Goal: Task Accomplishment & Management: Complete application form

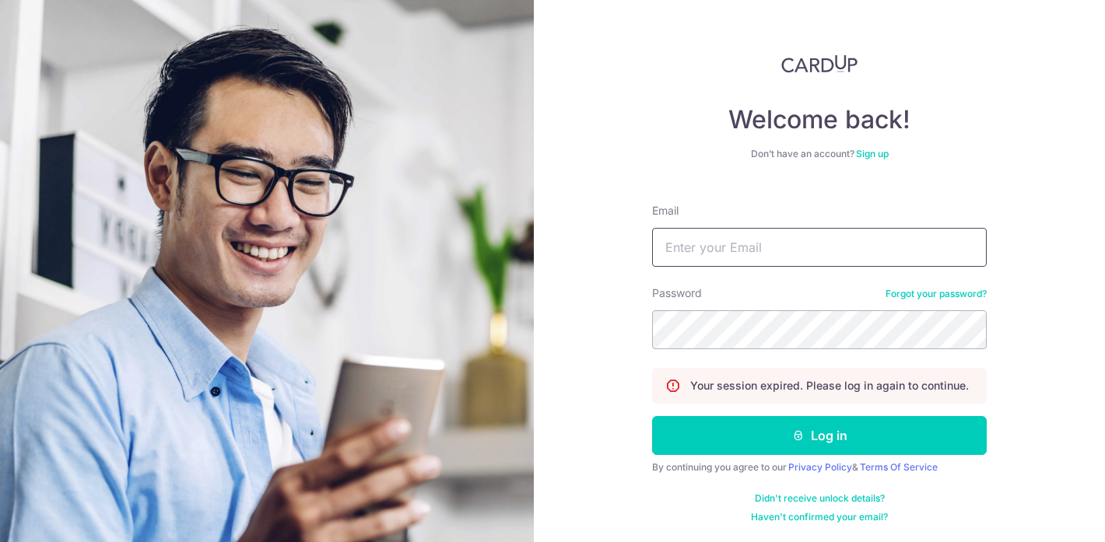
click at [711, 250] on input "Email" at bounding box center [819, 247] width 335 height 39
type input "[EMAIL_ADDRESS][DOMAIN_NAME]"
click at [820, 436] on button "Log in" at bounding box center [819, 435] width 335 height 39
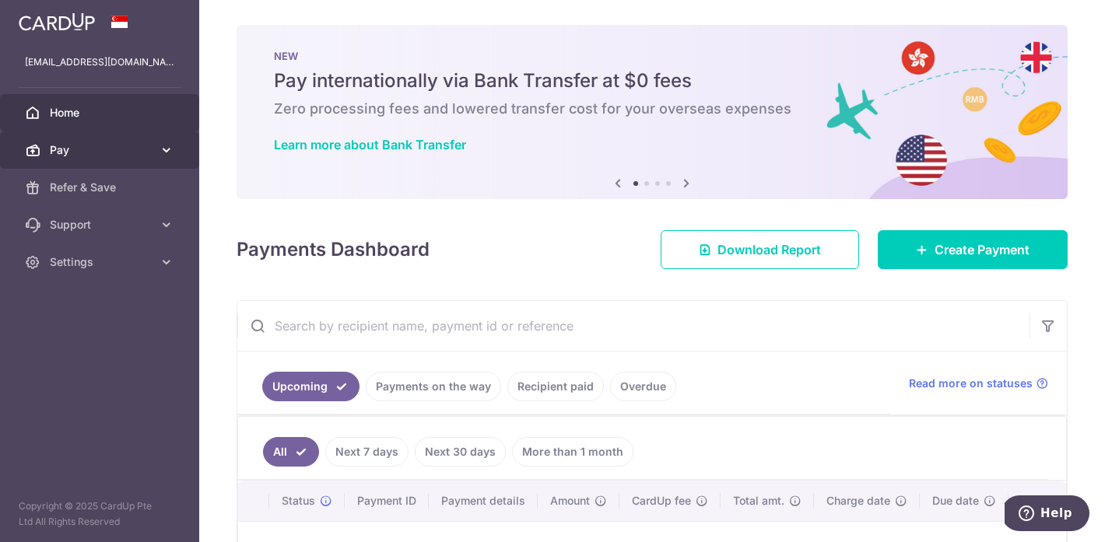
click at [128, 150] on span "Pay" at bounding box center [101, 150] width 103 height 16
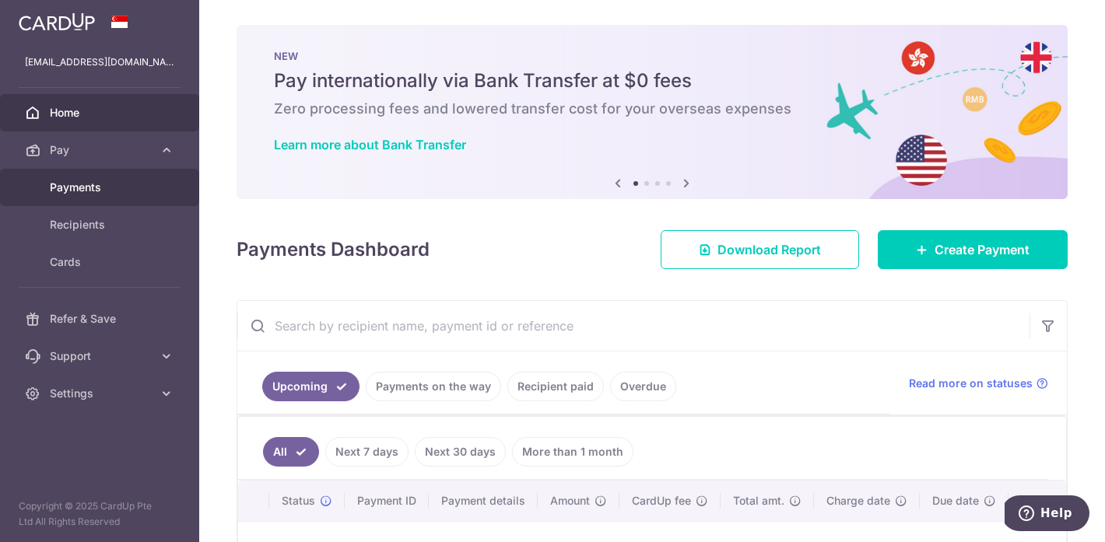
click at [118, 186] on span "Payments" at bounding box center [101, 188] width 103 height 16
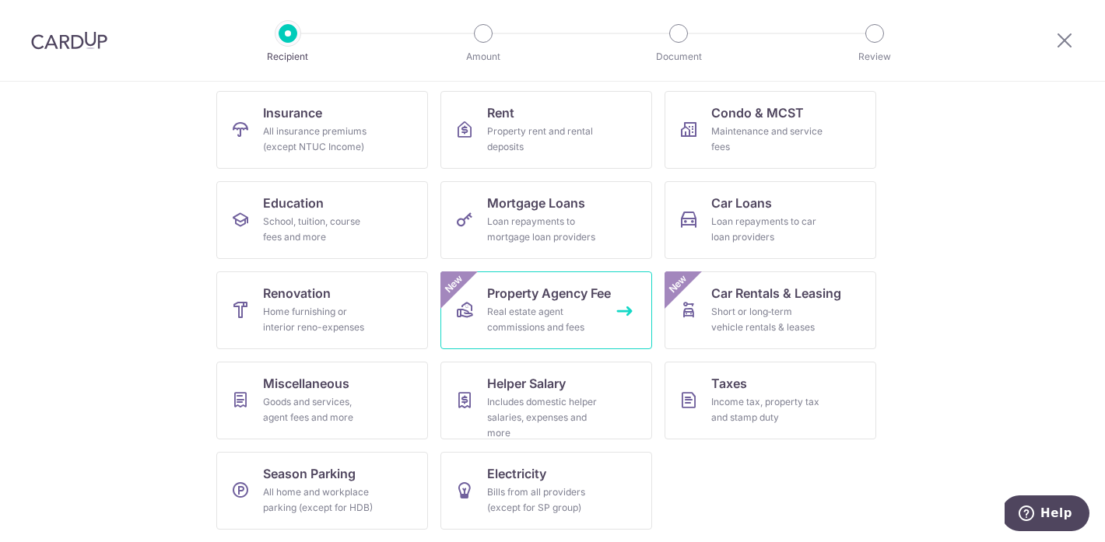
scroll to position [154, 0]
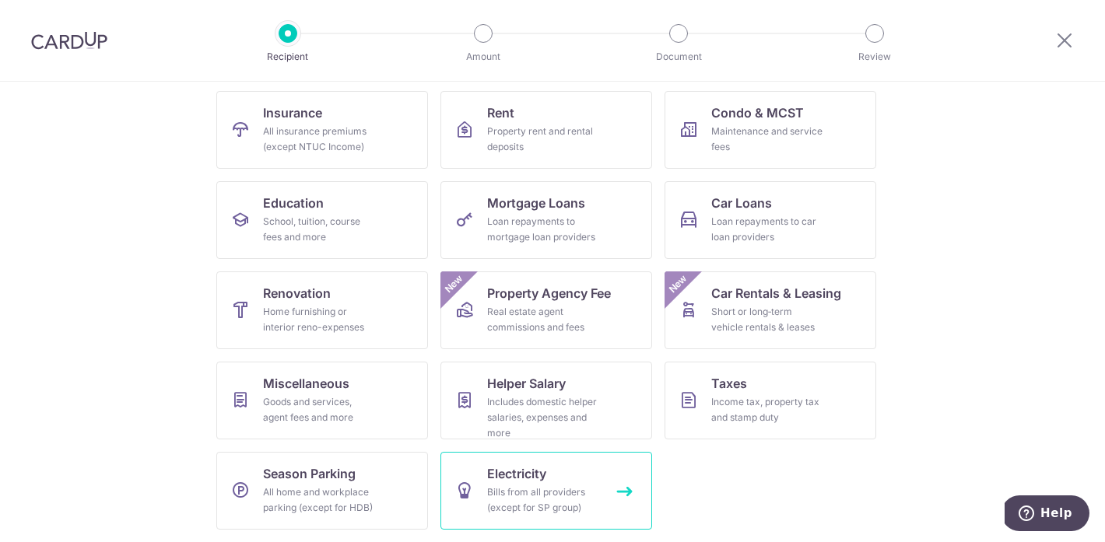
click at [525, 489] on div "Bills from all providers (except for SP group)" at bounding box center [543, 500] width 112 height 31
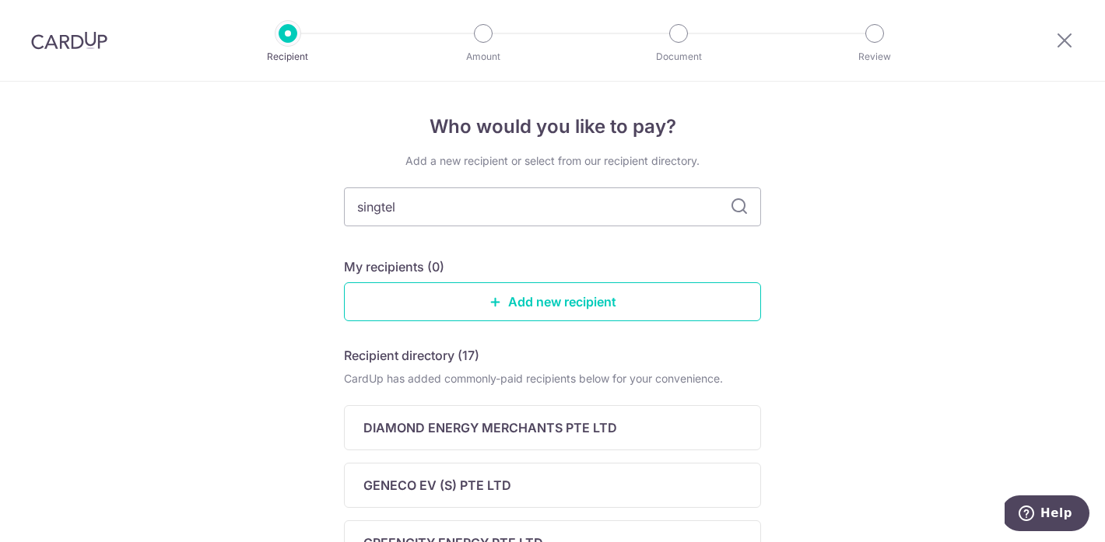
type input "singtel"
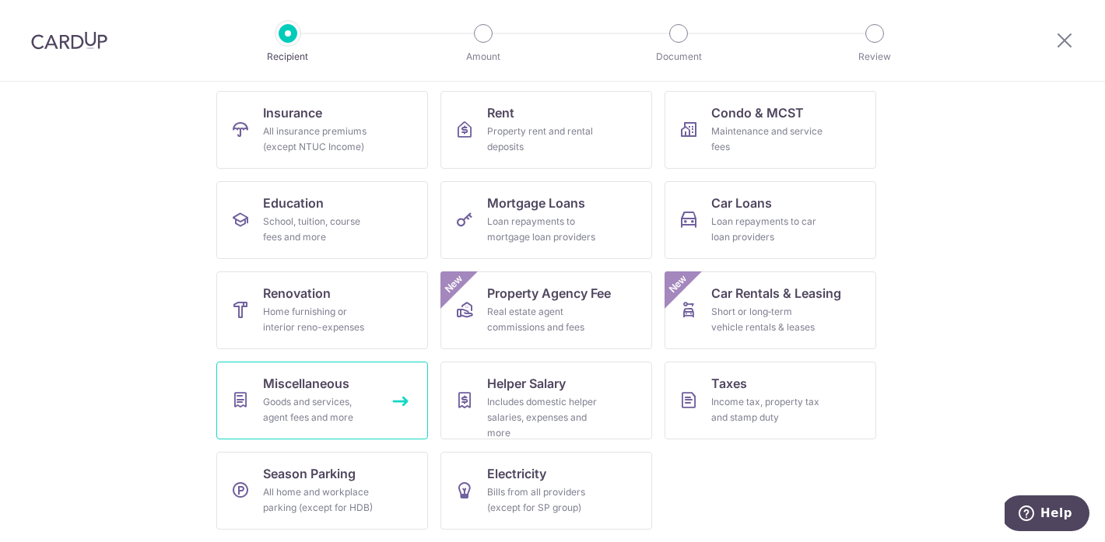
scroll to position [154, 0]
click at [324, 418] on div "Goods and services, agent fees and more" at bounding box center [319, 410] width 112 height 31
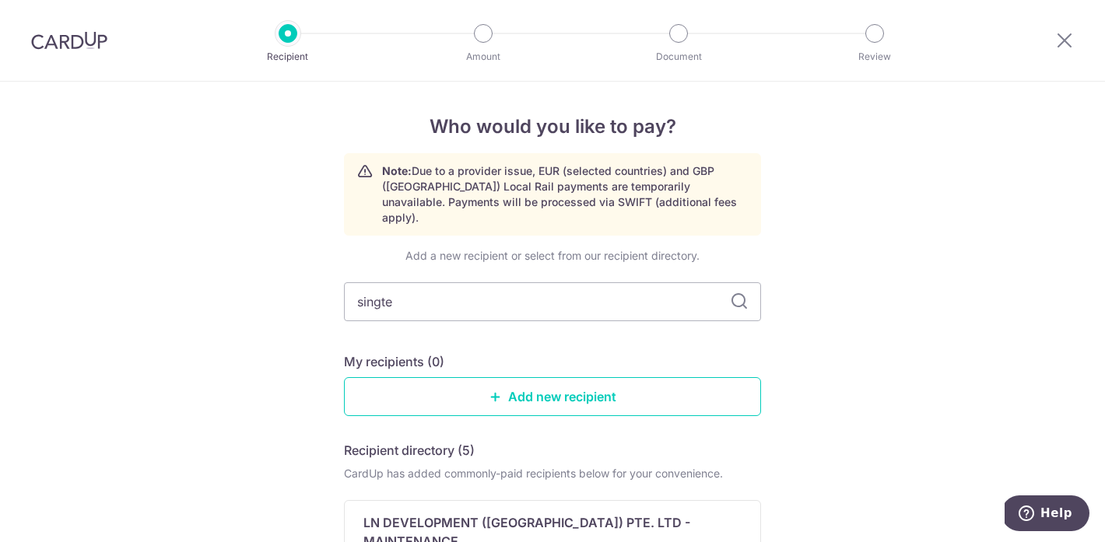
type input "singtel"
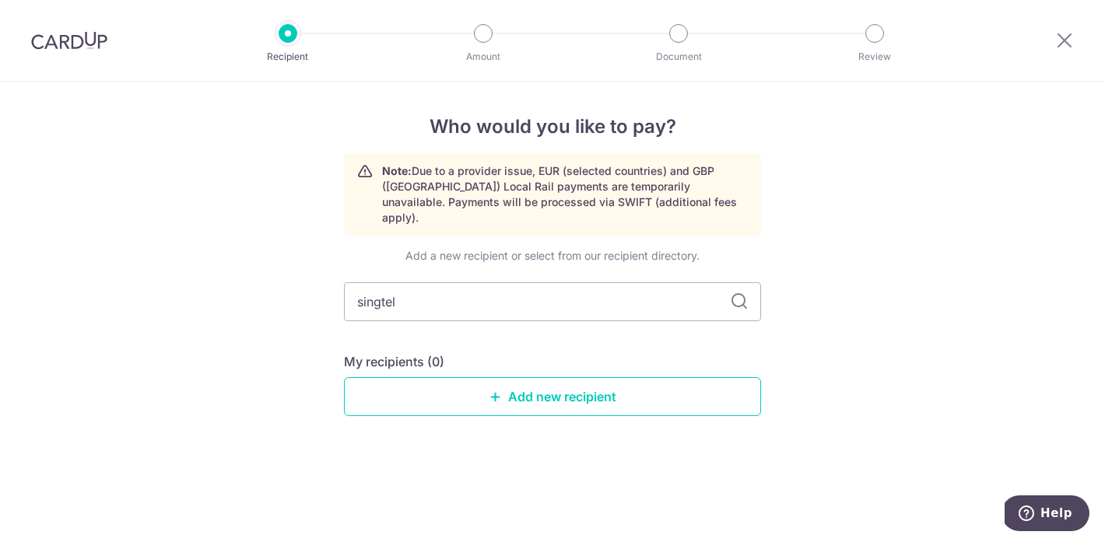
click at [738, 293] on icon at bounding box center [739, 302] width 19 height 19
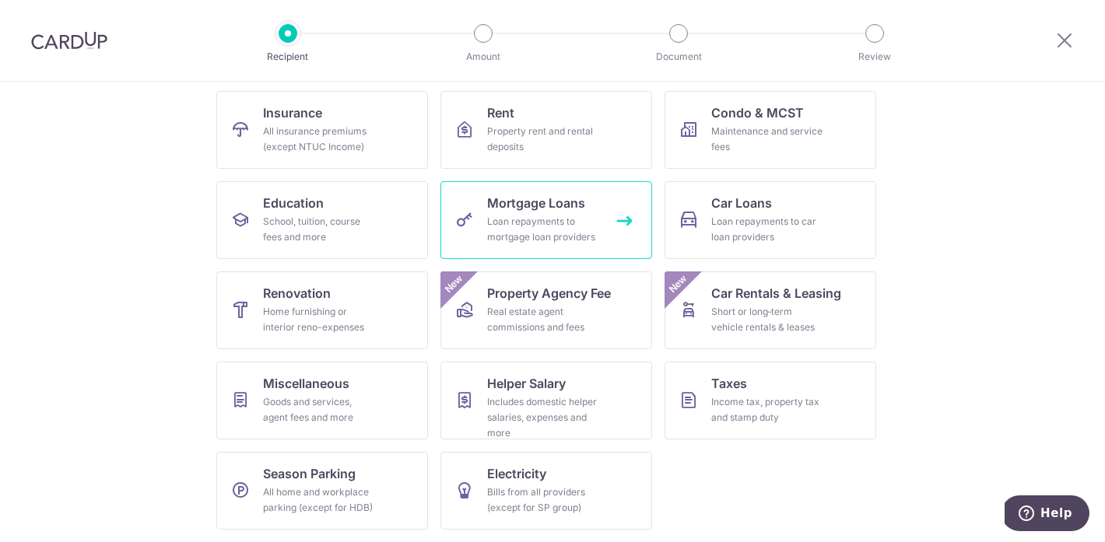
scroll to position [154, 0]
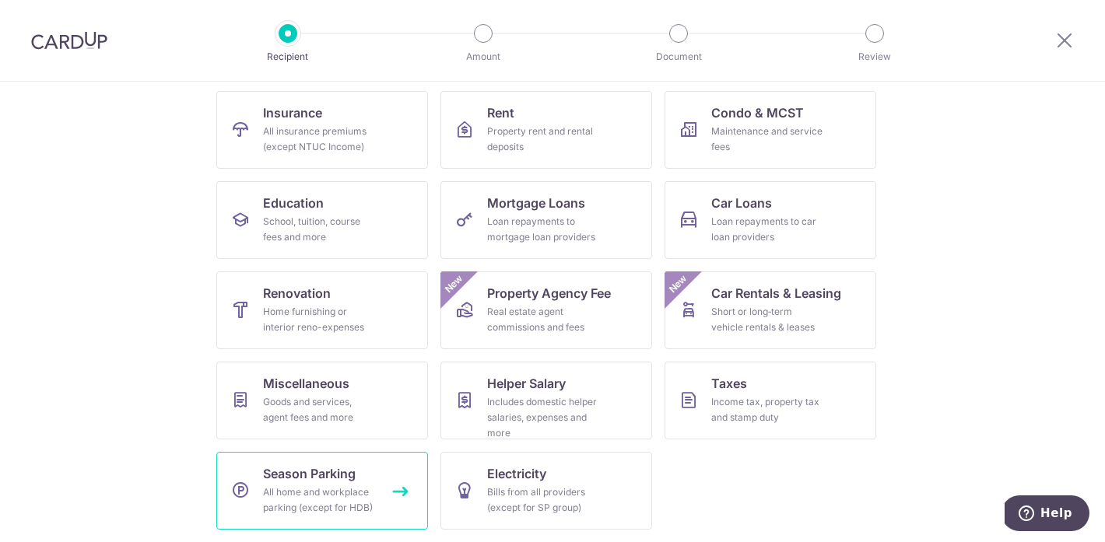
click at [352, 494] on div "All home and workplace parking (except for HDB)" at bounding box center [319, 500] width 112 height 31
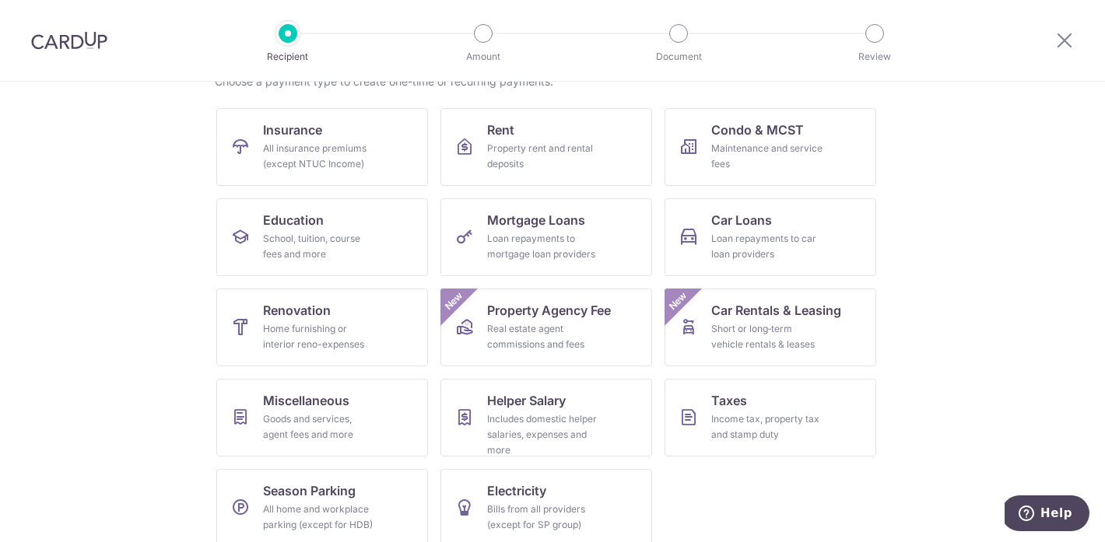
scroll to position [141, 0]
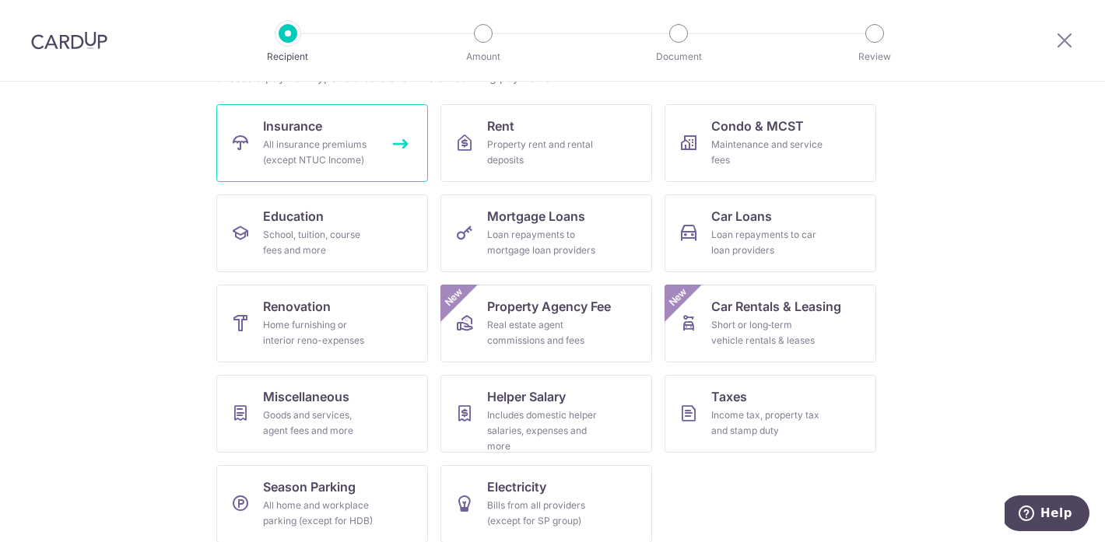
click at [336, 138] on div "All insurance premiums (except NTUC Income)" at bounding box center [319, 152] width 112 height 31
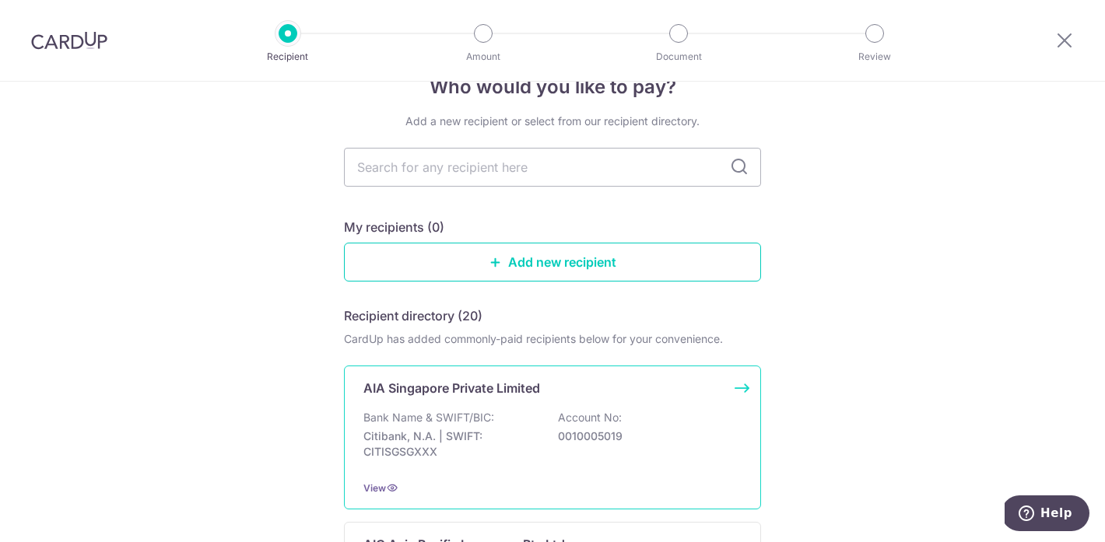
scroll to position [2, 0]
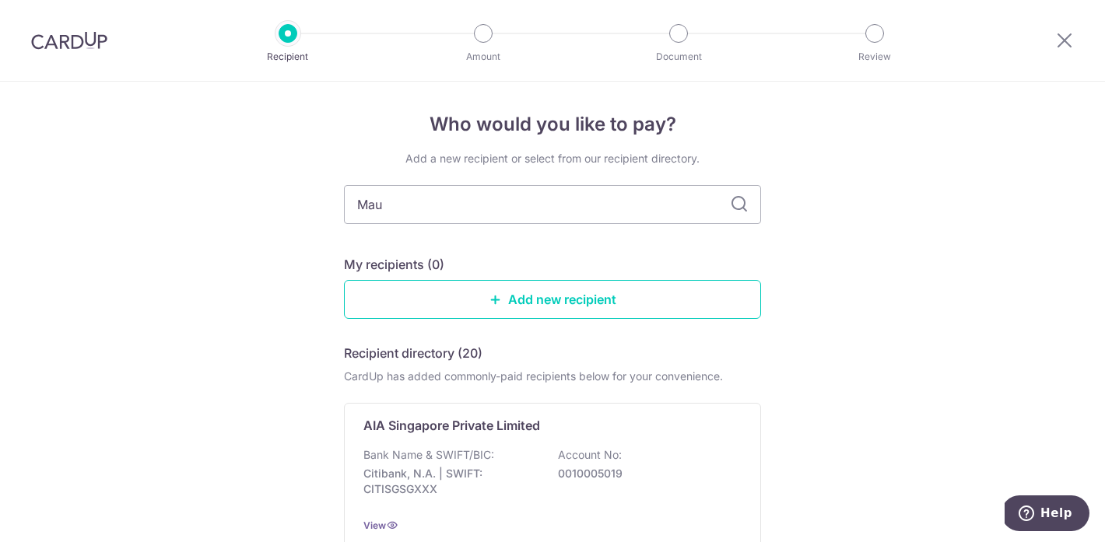
type input "Maua"
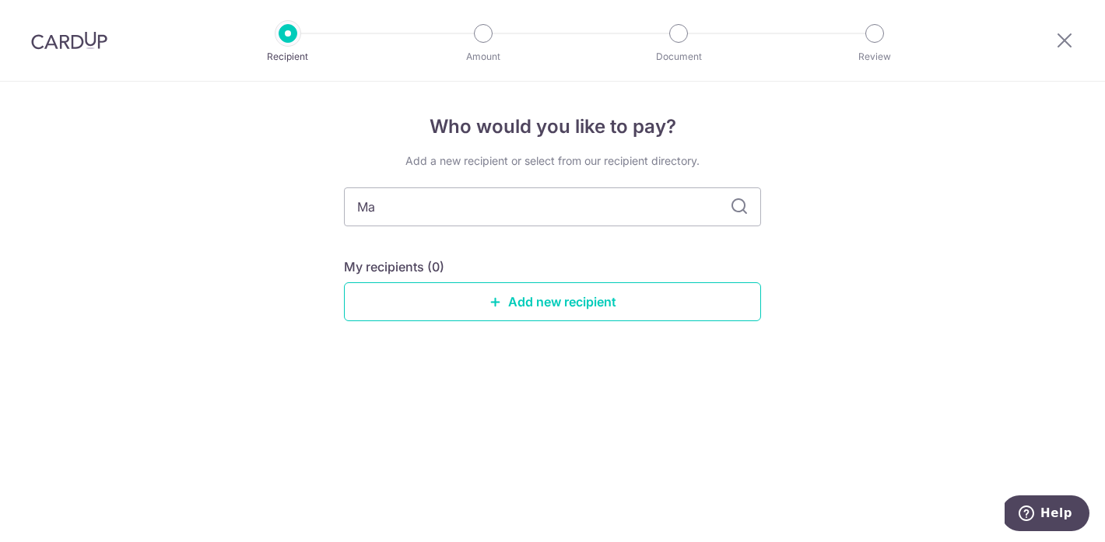
type input "Man"
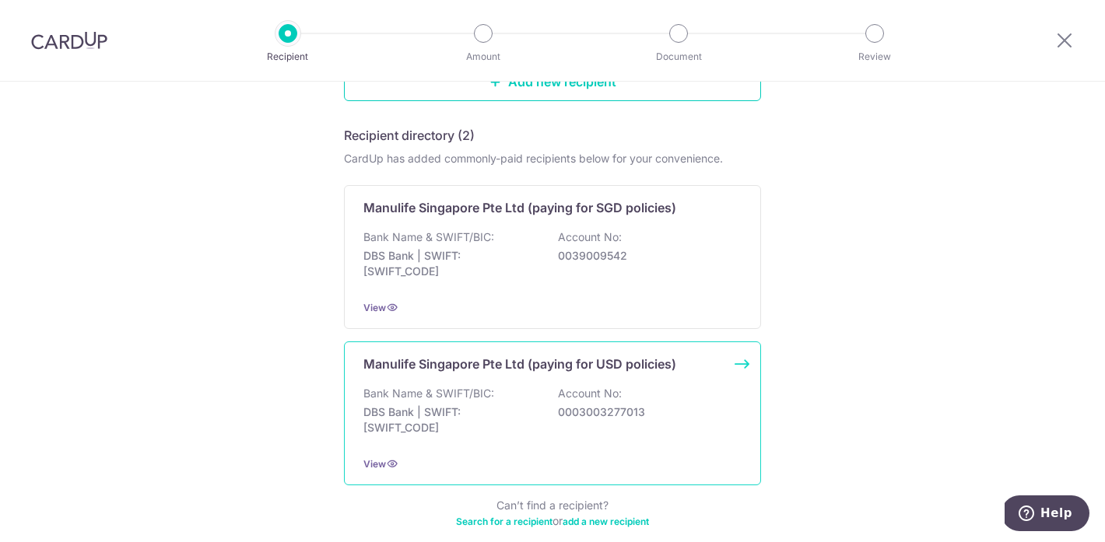
scroll to position [186, 0]
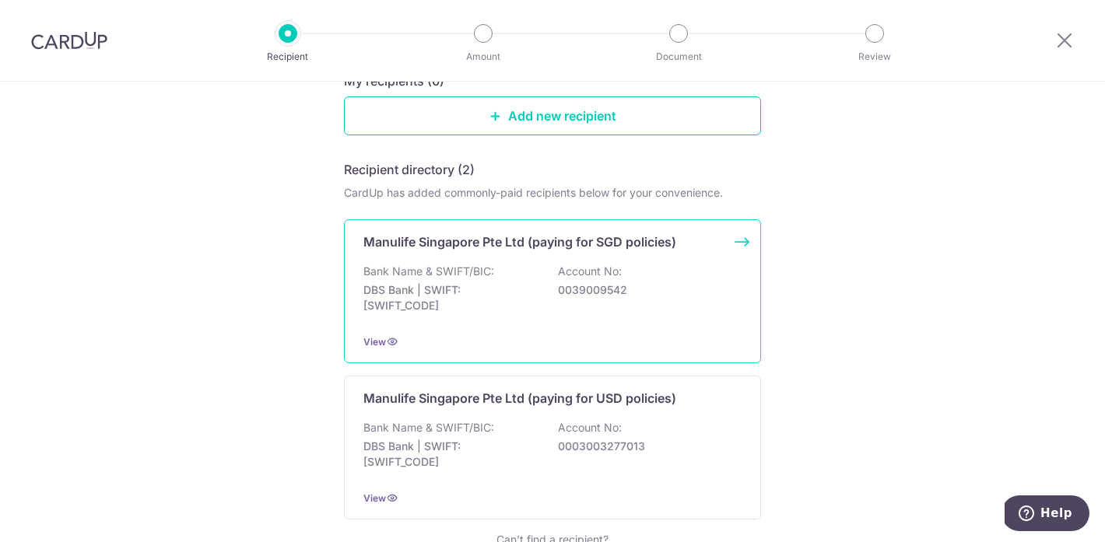
click at [487, 278] on p "Bank Name & SWIFT/BIC:" at bounding box center [428, 272] width 131 height 16
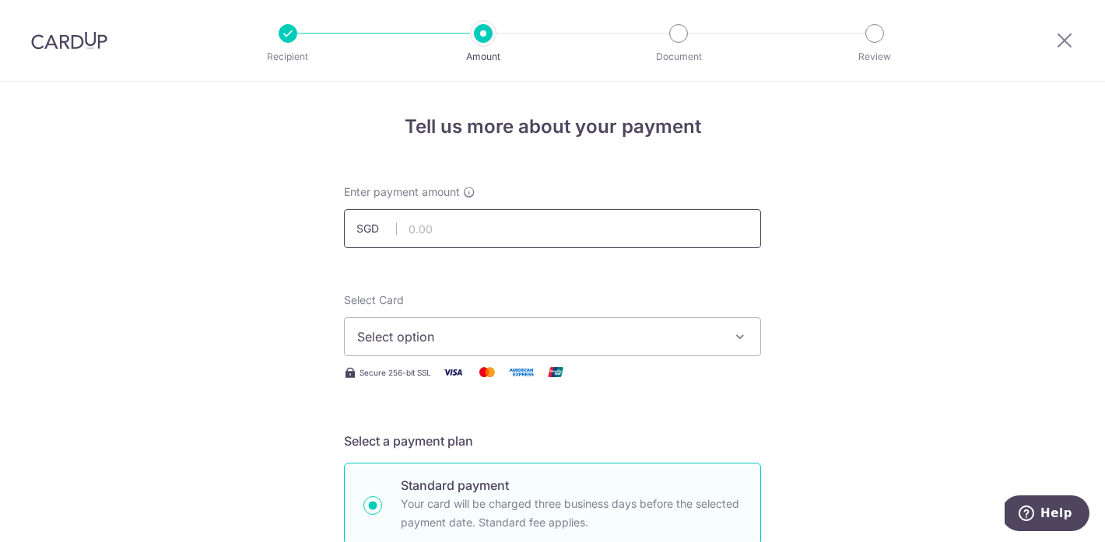
click at [469, 228] on input "text" at bounding box center [552, 228] width 417 height 39
type input "300.00"
click at [475, 342] on span "Select option" at bounding box center [538, 337] width 363 height 19
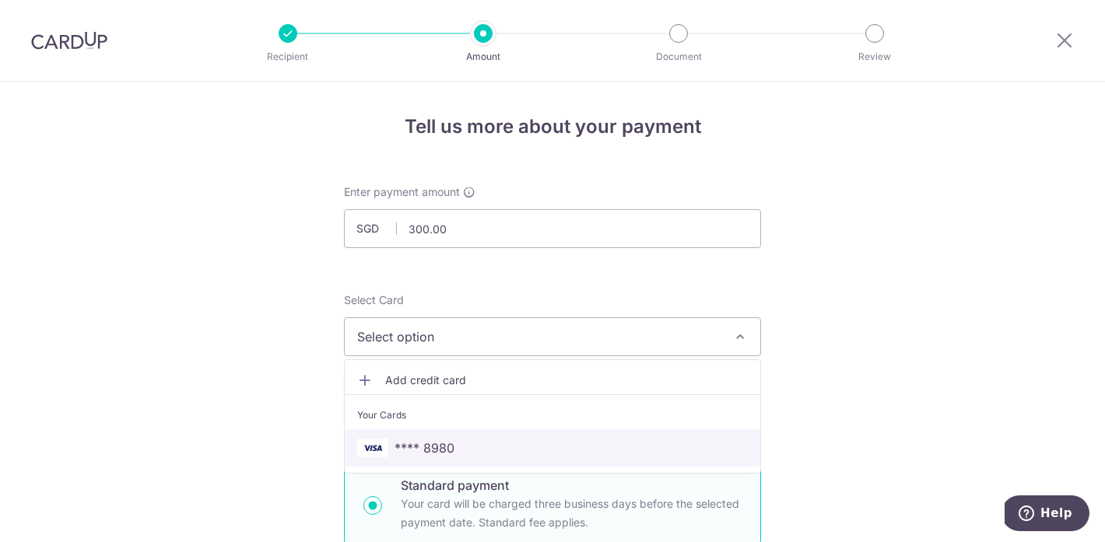
click at [478, 448] on span "**** 8980" at bounding box center [552, 448] width 391 height 19
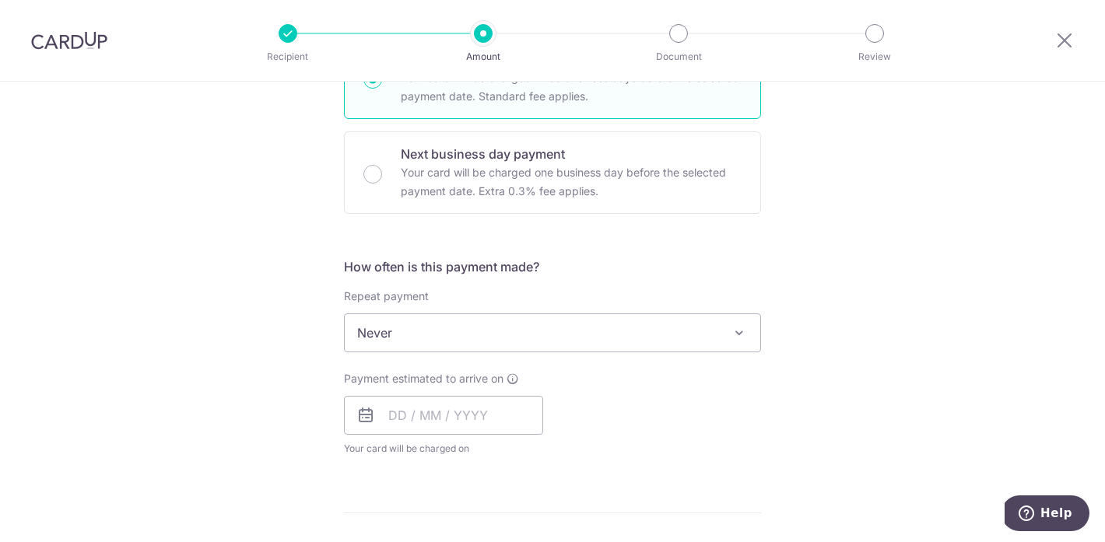
scroll to position [431, 0]
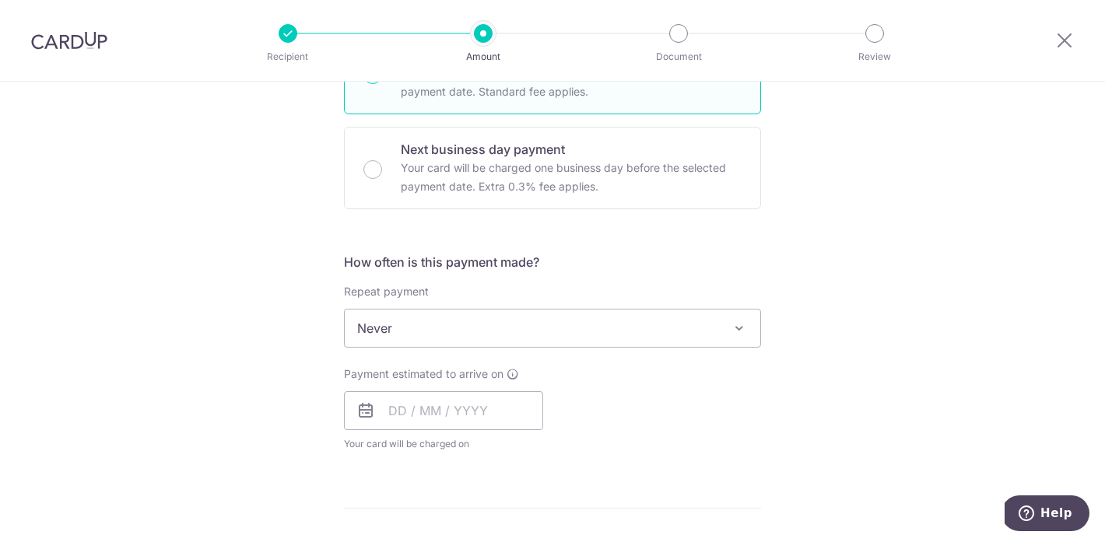
click at [414, 331] on span "Never" at bounding box center [553, 328] width 416 height 37
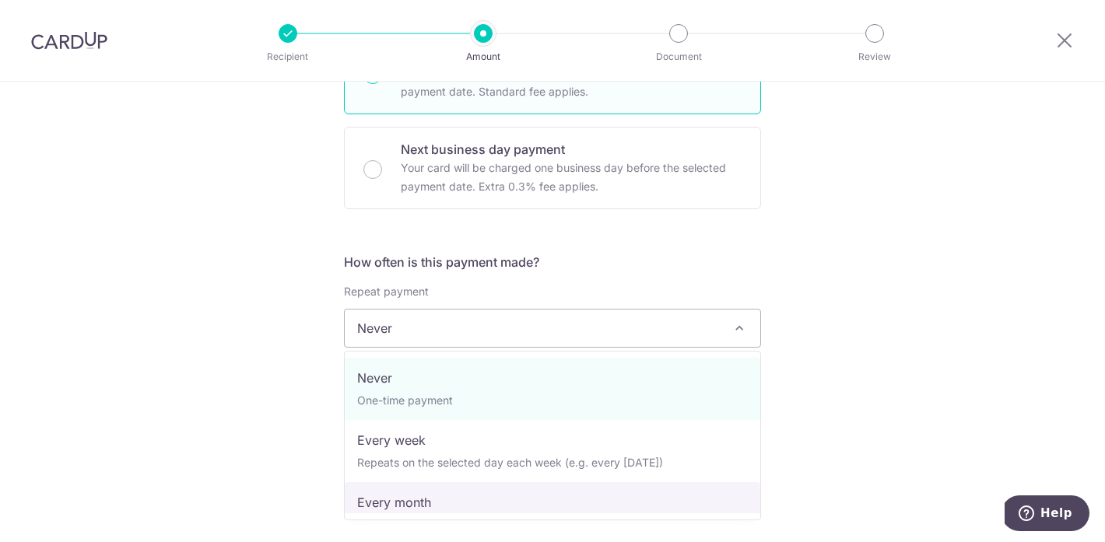
select select "3"
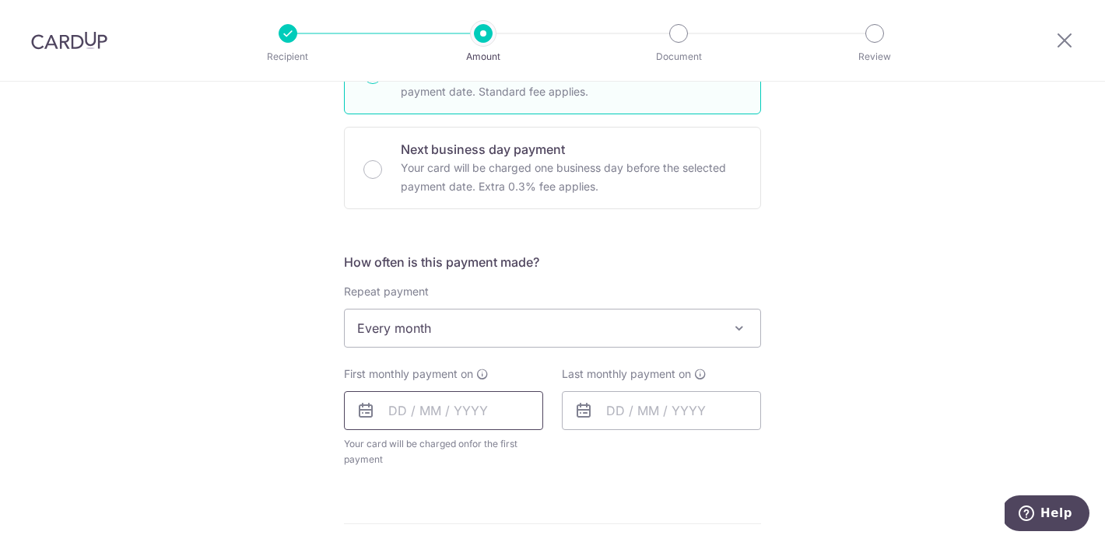
click at [445, 403] on input "text" at bounding box center [443, 410] width 199 height 39
click at [497, 521] on link "2" at bounding box center [500, 521] width 25 height 25
type input "[DATE]"
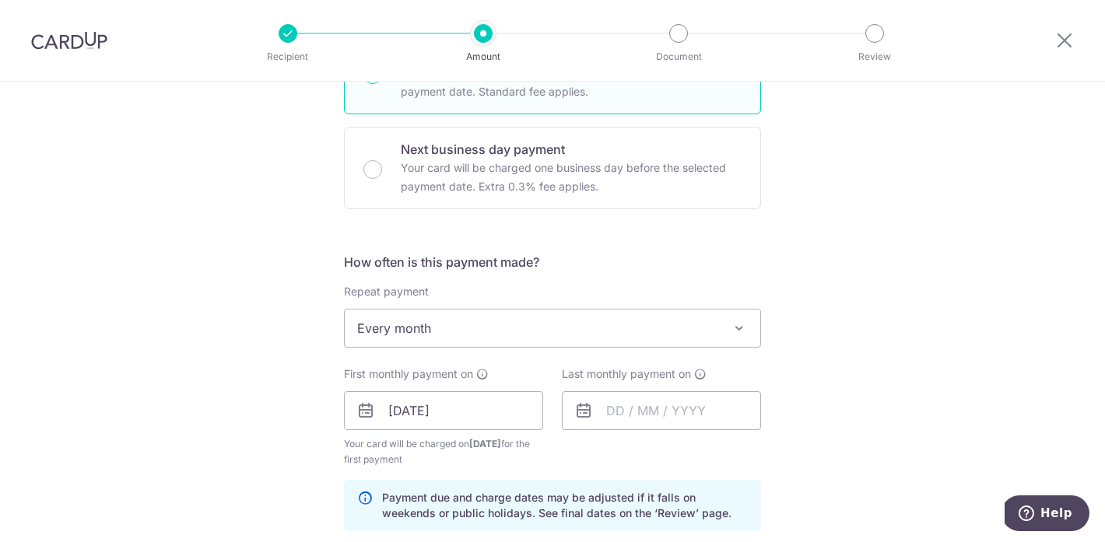
click at [620, 386] on div "Last monthly payment on" at bounding box center [661, 399] width 199 height 64
click at [625, 416] on input "text" at bounding box center [661, 410] width 199 height 39
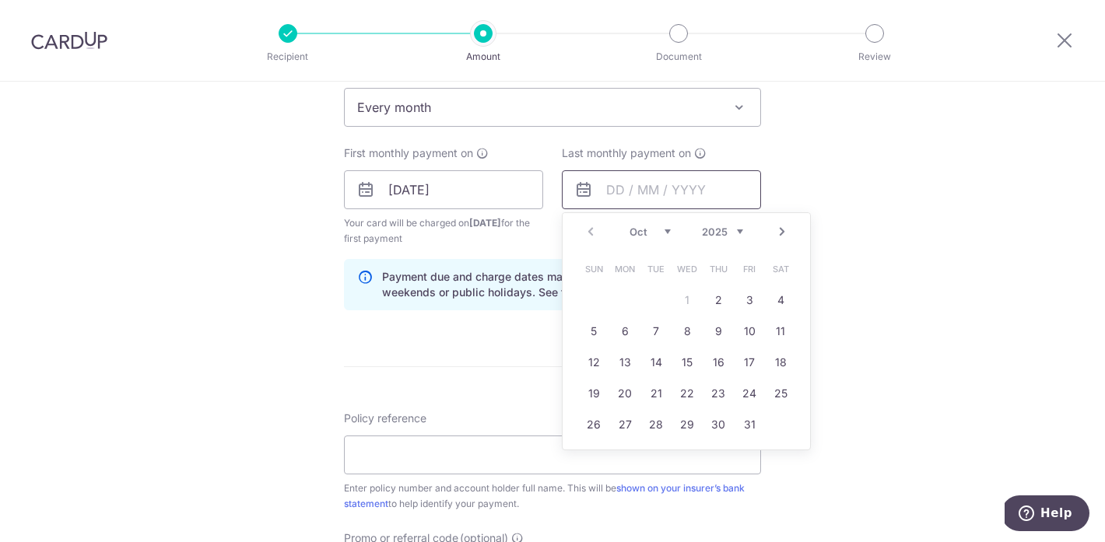
scroll to position [645, 0]
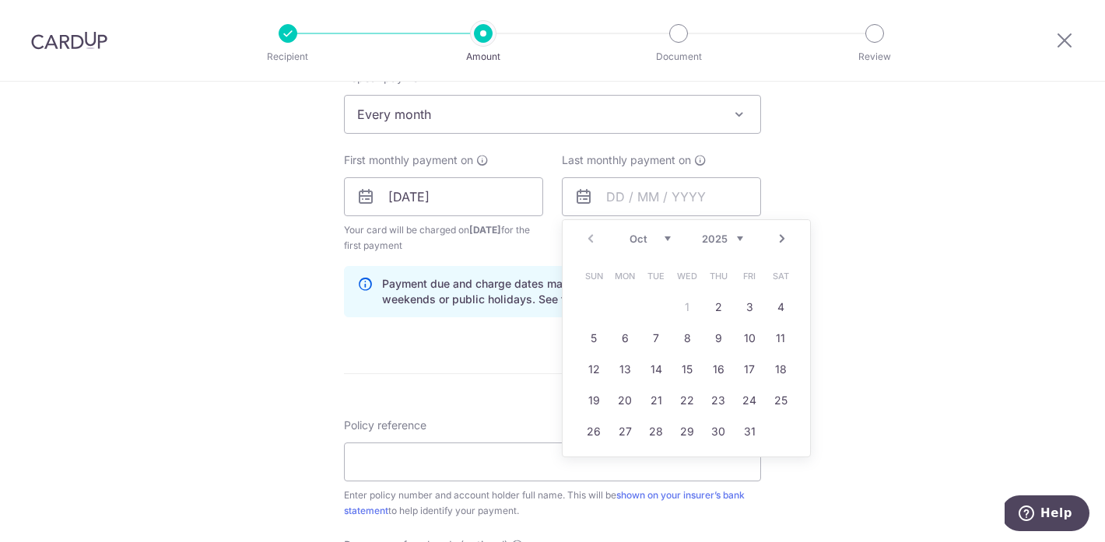
click at [732, 240] on select "2025 2026 2027 2028 2029 2030 2031 2032 2033 2034 2035" at bounding box center [722, 239] width 41 height 12
click at [664, 431] on link "31" at bounding box center [656, 431] width 25 height 25
type input "[DATE]"
click at [664, 431] on link "31" at bounding box center [656, 431] width 25 height 25
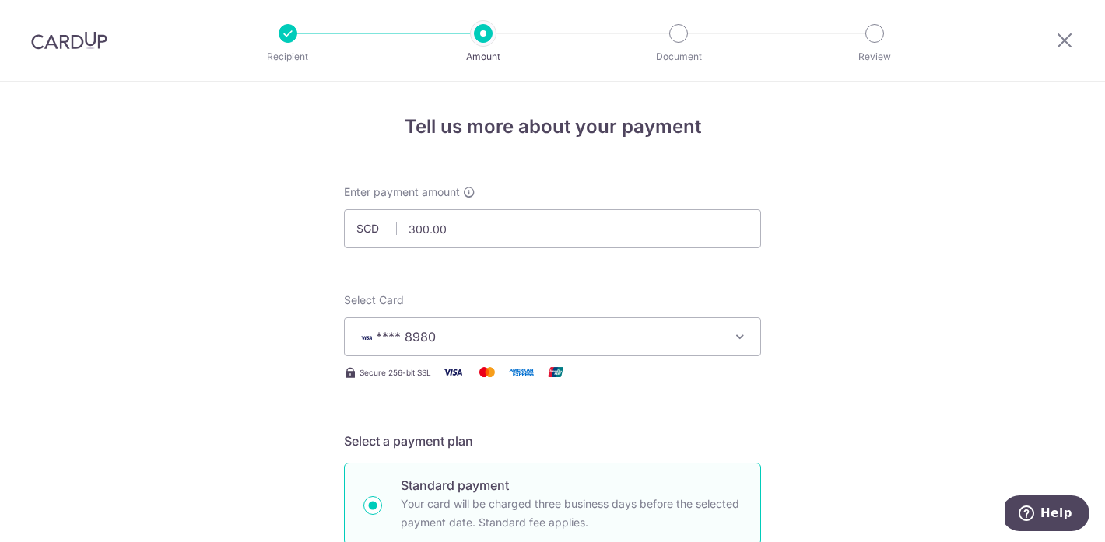
scroll to position [0, 0]
